Goal: Information Seeking & Learning: Learn about a topic

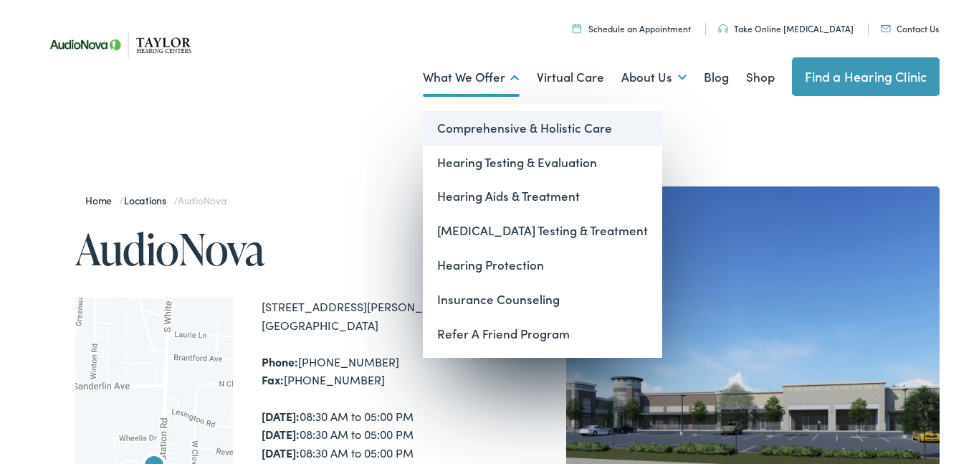
click at [529, 138] on link "Comprehensive & Holistic Care" at bounding box center [542, 128] width 239 height 34
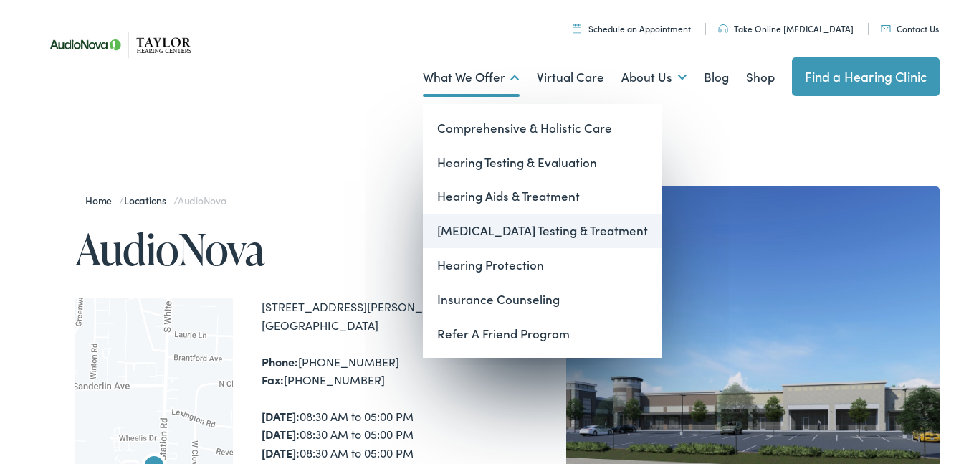
click at [550, 224] on link "[MEDICAL_DATA] Testing & Treatment" at bounding box center [542, 231] width 239 height 34
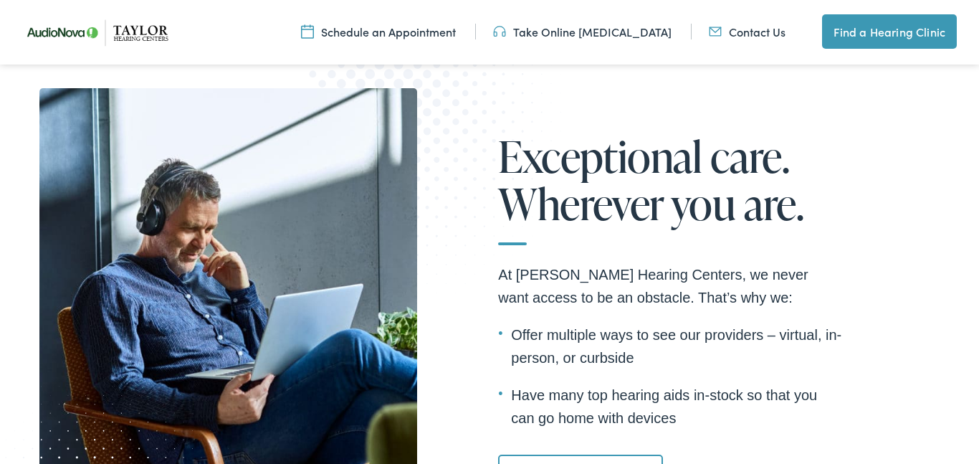
scroll to position [2269, 0]
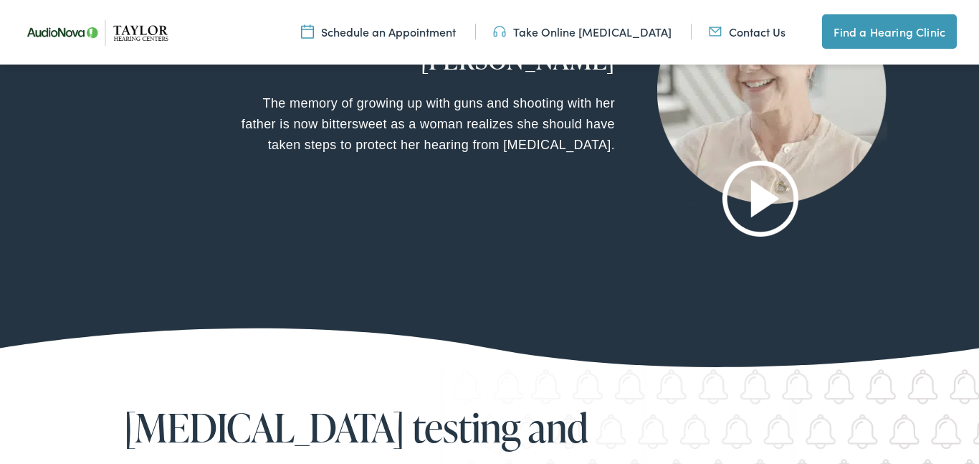
click at [823, 227] on div at bounding box center [761, 110] width 251 height 305
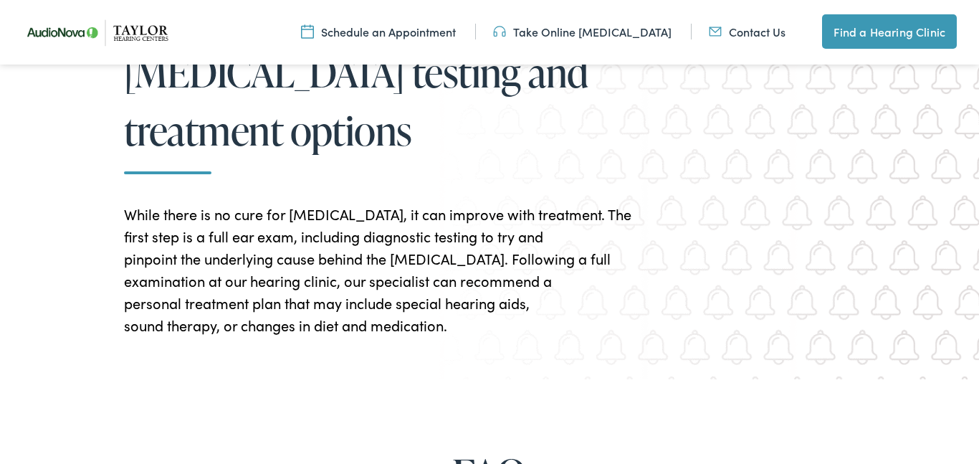
scroll to position [2896, 0]
